Goal: Task Accomplishment & Management: Manage account settings

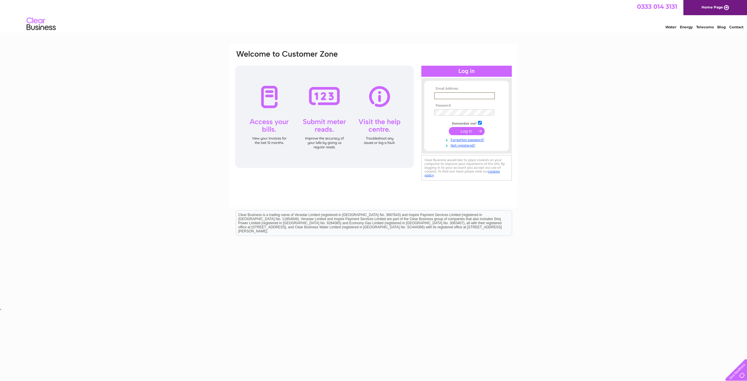
click at [481, 96] on input "text" at bounding box center [464, 95] width 61 height 7
type input "garybutcher67@gmail.com"
click at [454, 130] on input "submit" at bounding box center [467, 130] width 36 height 8
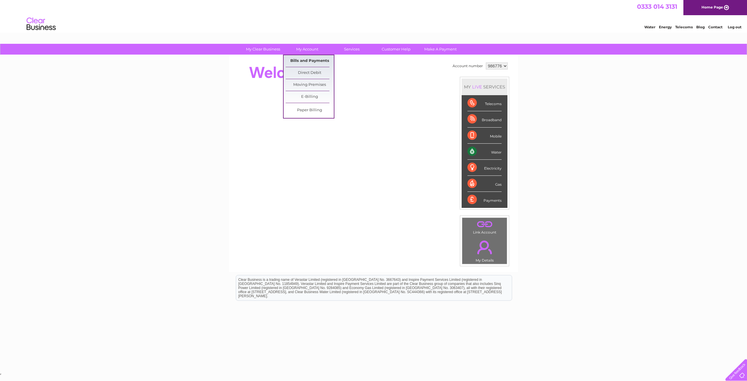
click at [314, 62] on link "Bills and Payments" at bounding box center [310, 61] width 48 height 12
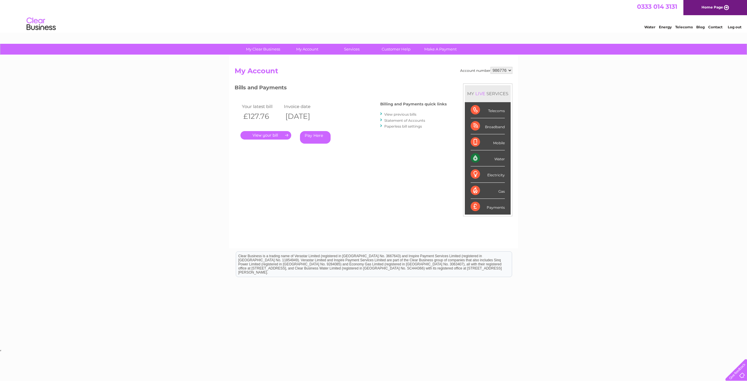
click at [280, 134] on link "." at bounding box center [265, 135] width 51 height 8
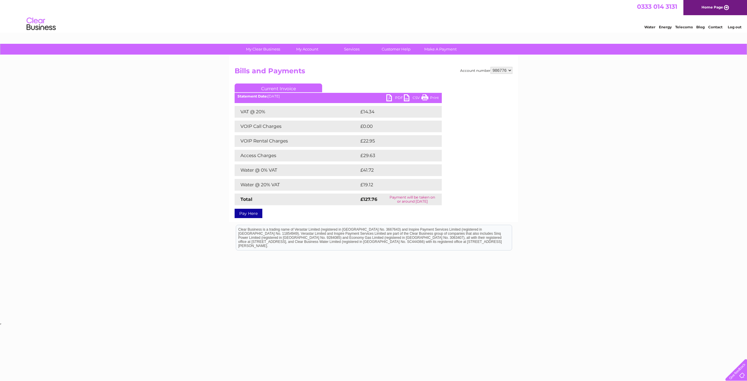
click at [387, 97] on link "PDF" at bounding box center [395, 98] width 18 height 8
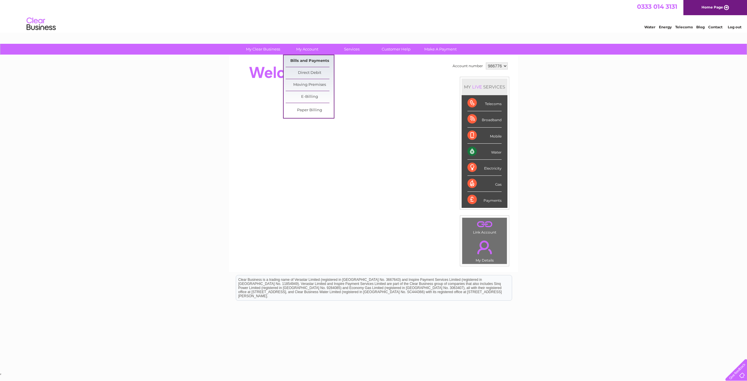
click at [305, 57] on link "Bills and Payments" at bounding box center [310, 61] width 48 height 12
